Goal: Information Seeking & Learning: Learn about a topic

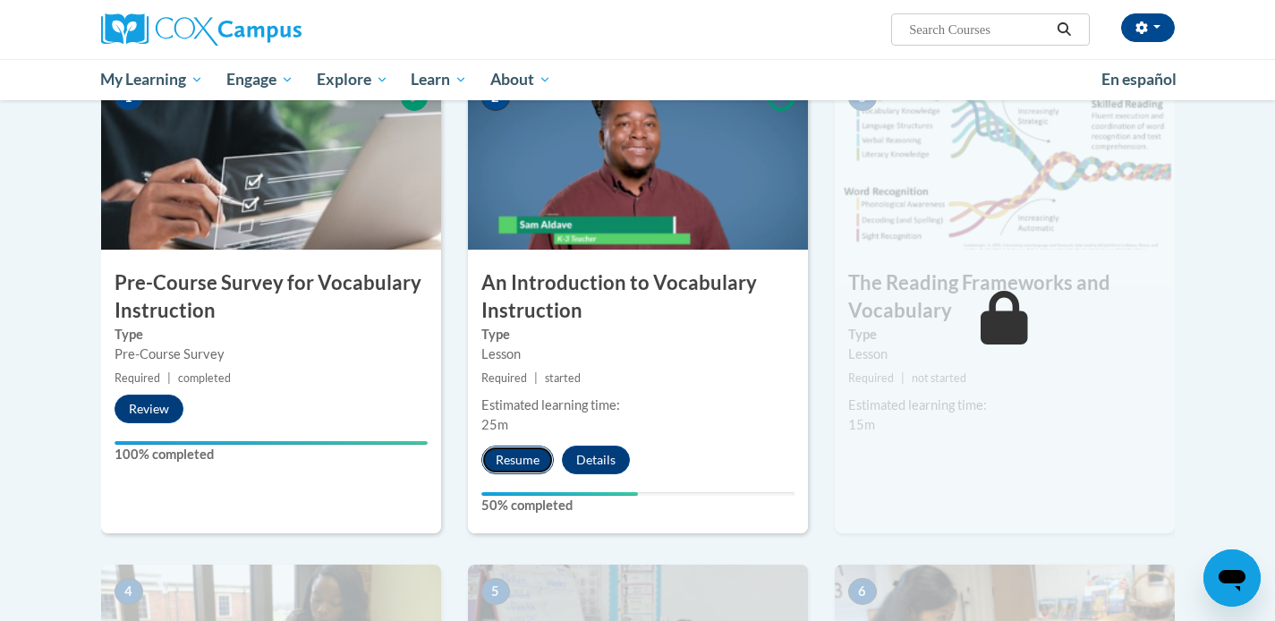
click at [515, 453] on button "Resume" at bounding box center [517, 460] width 72 height 29
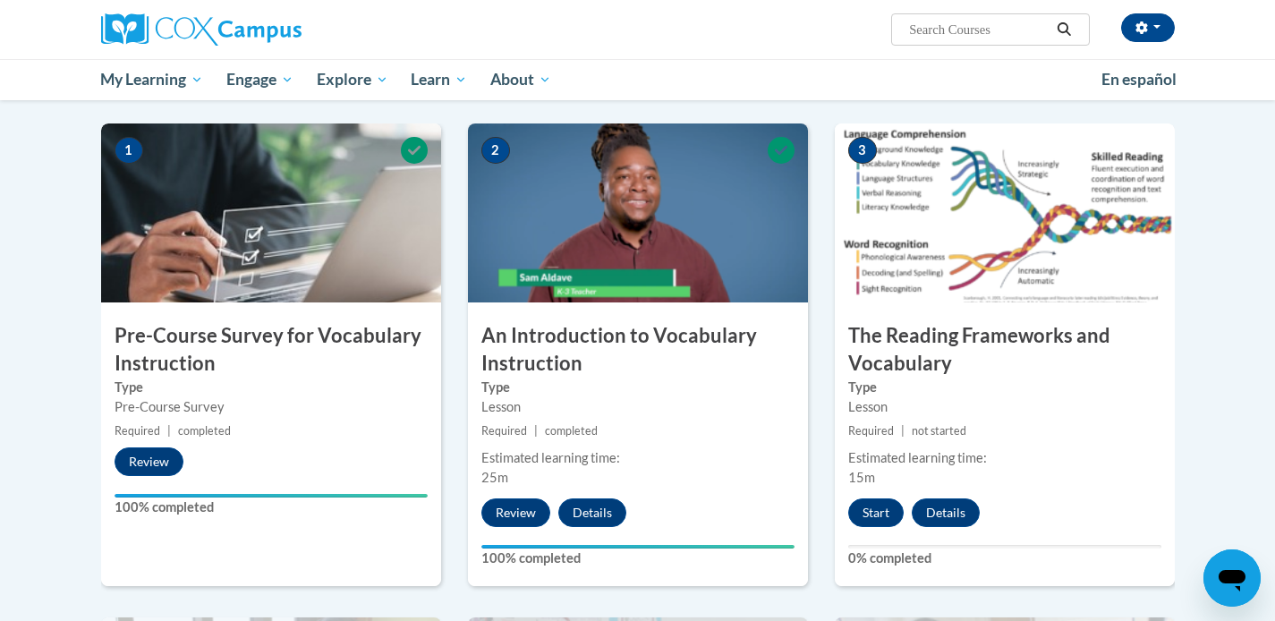
scroll to position [344, 0]
